Goal: Book appointment/travel/reservation

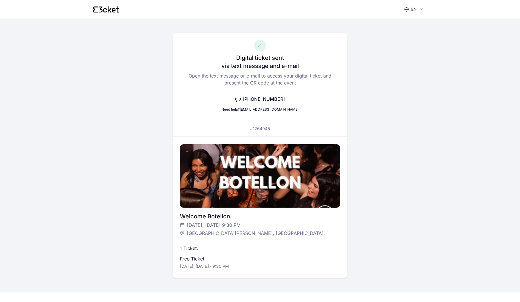
drag, startPoint x: 220, startPoint y: 226, endPoint x: 241, endPoint y: 226, distance: 20.3
click at [241, 226] on span "[DATE], [DATE] 9:30 PM" at bounding box center [214, 224] width 54 height 7
click at [270, 228] on div "Today, 2 Sep at 9:30 PM São Pedro de Alcântara Viewpoint, Lisboa" at bounding box center [260, 228] width 160 height 15
